Goal: Communication & Community: Answer question/provide support

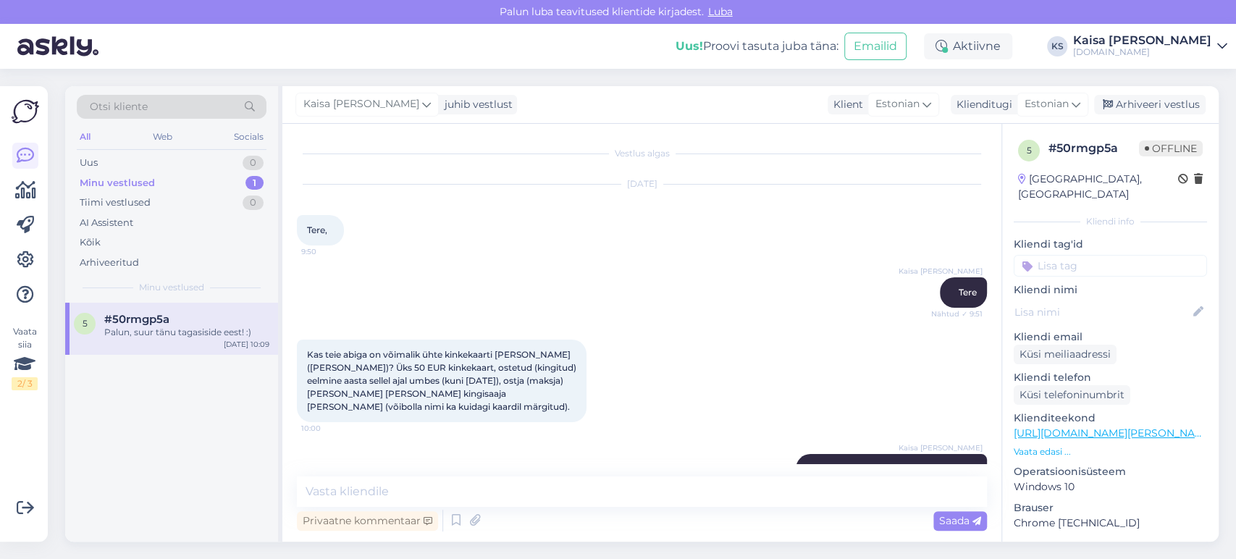
scroll to position [524, 0]
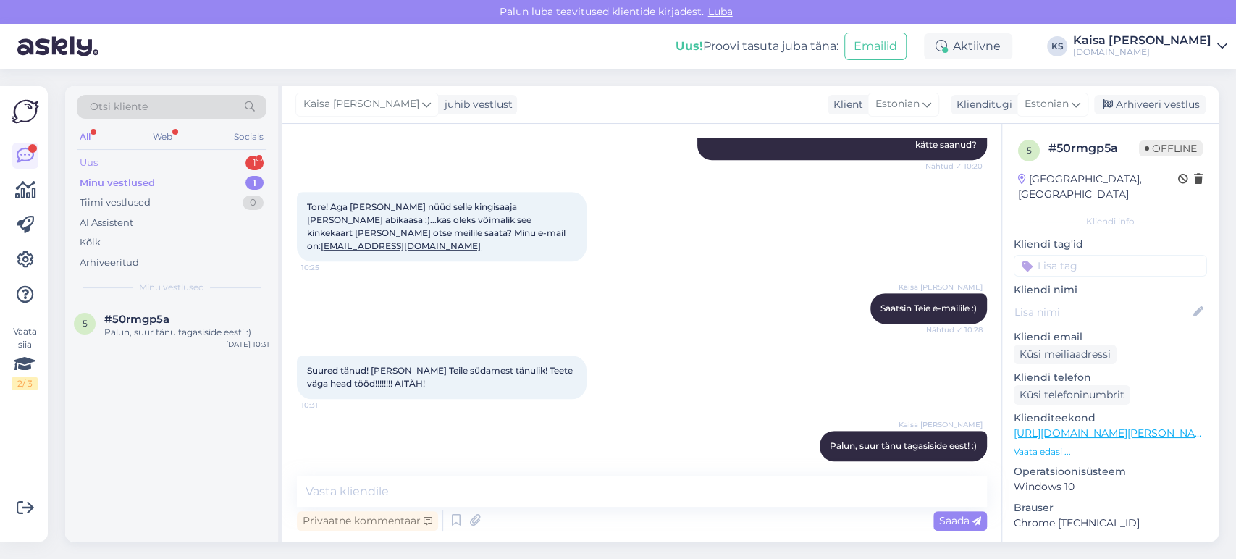
click at [208, 164] on div "Uus 1" at bounding box center [172, 163] width 190 height 20
click at [161, 323] on div "#xkac56ft 1" at bounding box center [186, 319] width 165 height 13
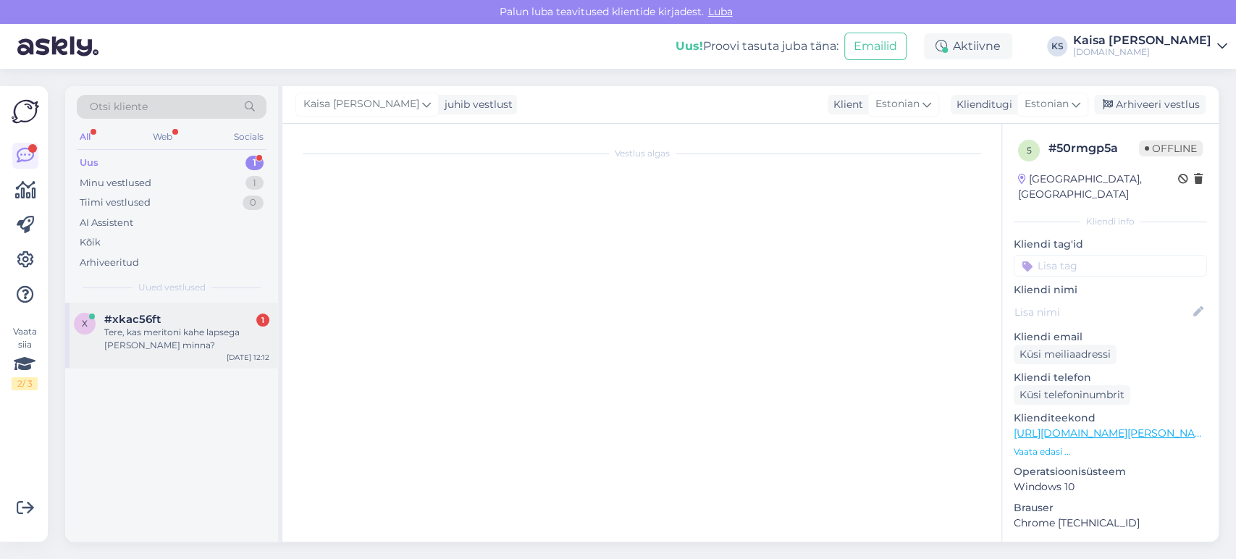
scroll to position [0, 0]
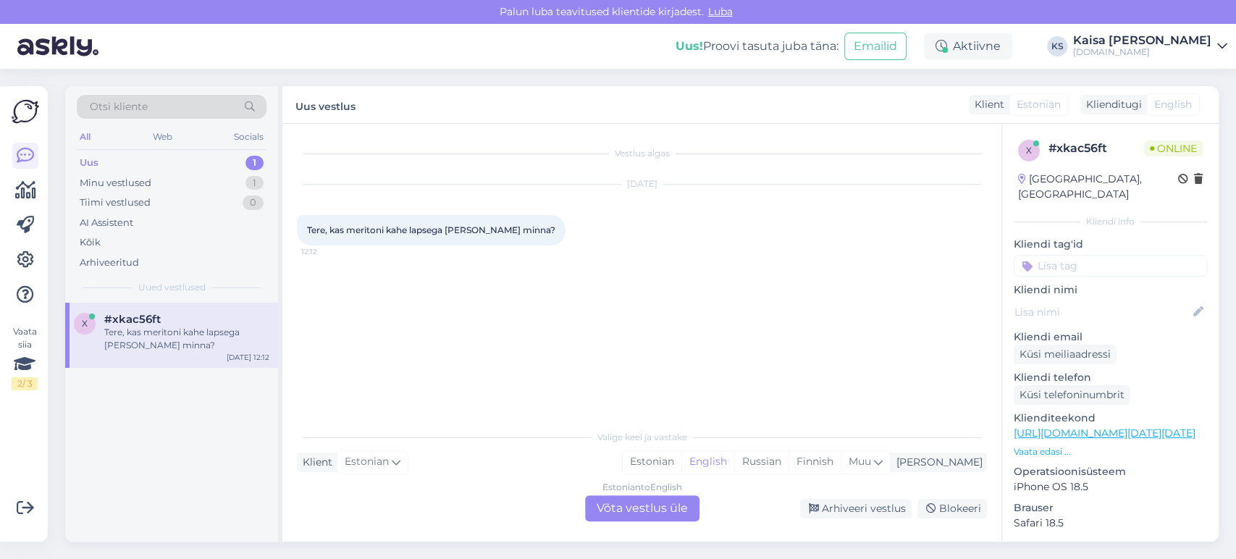
click at [1059, 445] on p "Vaata edasi ..." at bounding box center [1110, 451] width 193 height 13
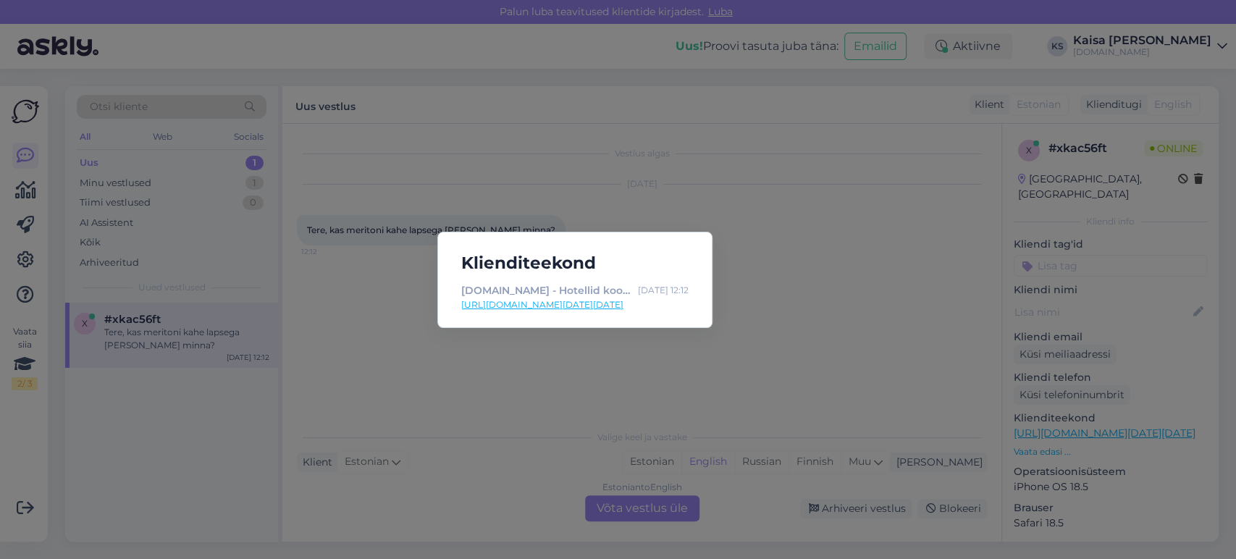
click at [673, 303] on link "[URL][DOMAIN_NAME][DATE][DATE]" at bounding box center [574, 304] width 227 height 13
click at [613, 403] on div "Klienditeekond [DOMAIN_NAME] - Hotellid koos võluvate lisavõimalustega [DATE] 1…" at bounding box center [618, 279] width 1236 height 559
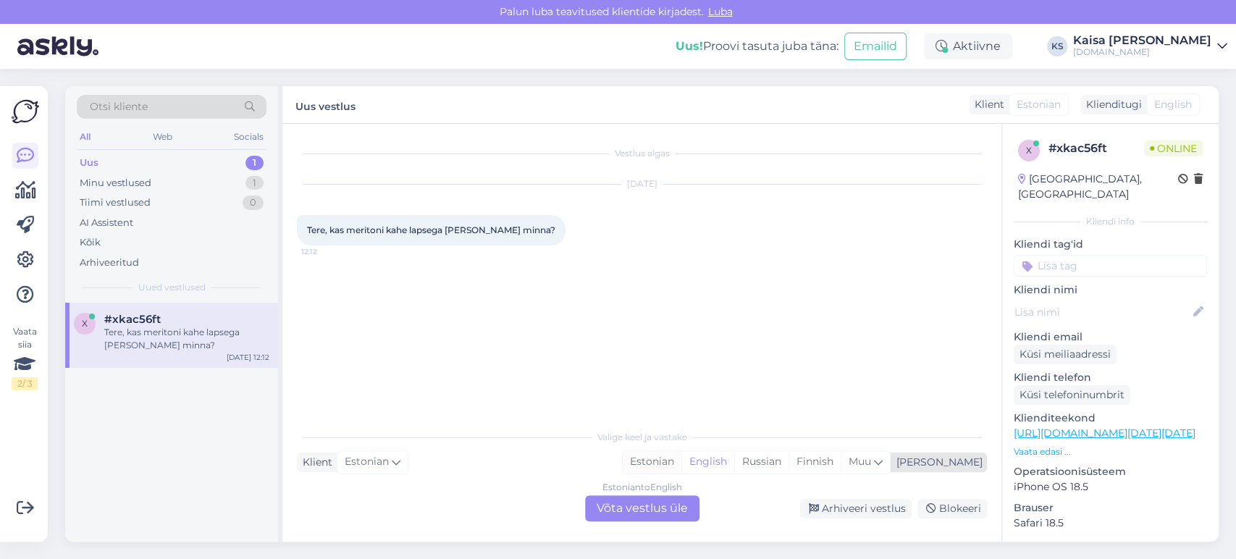
click at [681, 456] on div "Estonian" at bounding box center [652, 462] width 59 height 22
click at [667, 508] on div "Estonian to Estonian Võta vestlus üle" at bounding box center [642, 508] width 114 height 26
click at [615, 503] on div "Estonian to Estonian Võta vestlus üle" at bounding box center [642, 508] width 114 height 26
click at [632, 504] on div "Estonian to Estonian Võta vestlus üle" at bounding box center [642, 508] width 114 height 26
click at [654, 510] on div "Estonian to Estonian Võta vestlus üle" at bounding box center [642, 508] width 114 height 26
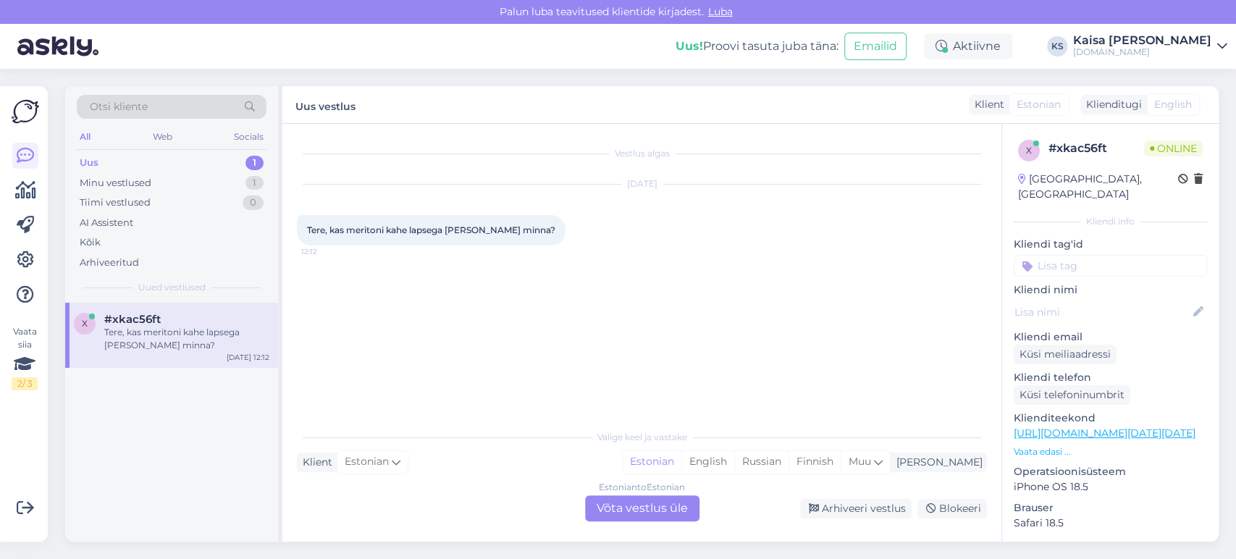
click at [635, 356] on div "Vestlus algas [DATE] Tere, kas meritoni kahe lapsega [PERSON_NAME] minna? 12:12" at bounding box center [648, 273] width 703 height 271
click at [734, 463] on div "English" at bounding box center [707, 462] width 53 height 22
click at [681, 468] on div "Estonian" at bounding box center [652, 462] width 59 height 22
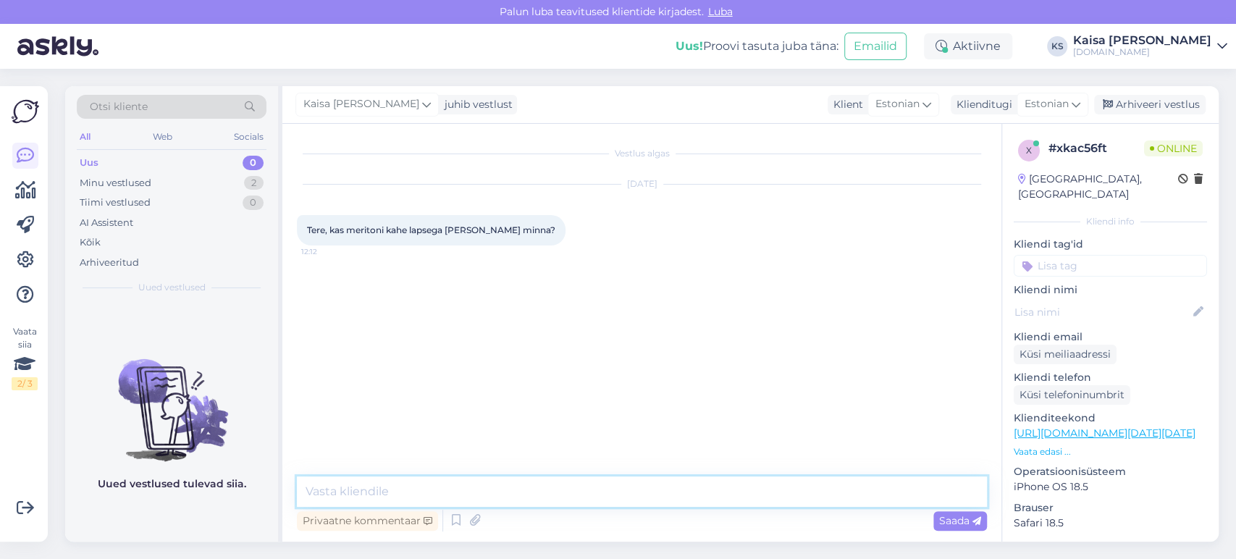
click at [659, 491] on textarea at bounding box center [642, 491] width 690 height 30
paste textarea "[URL][DOMAIN_NAME][DATE][DATE]"
type textarea "Tere, perepakett on leitav siit: [URL][DOMAIN_NAME][DATE][DATE]"
